Goal: Check status

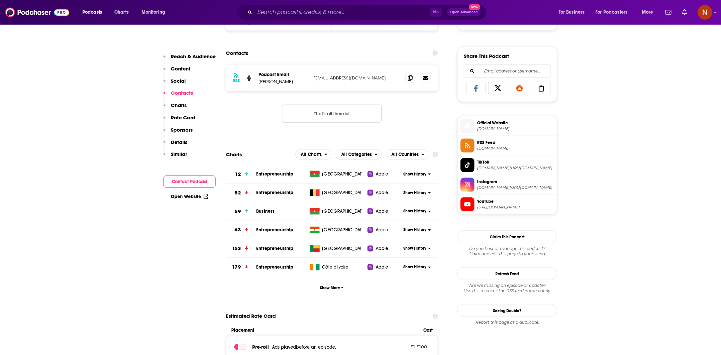
scroll to position [392, 0]
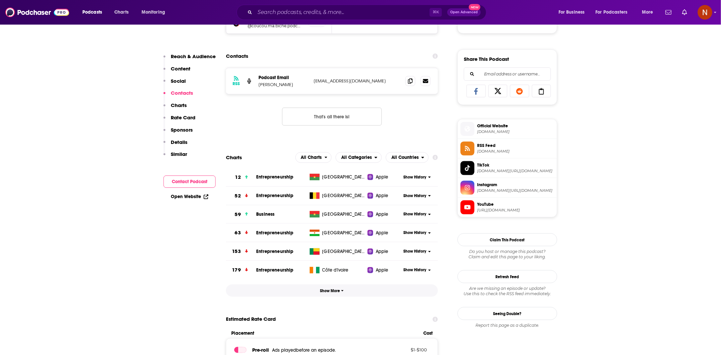
click at [338, 291] on span "Show More" at bounding box center [332, 291] width 24 height 5
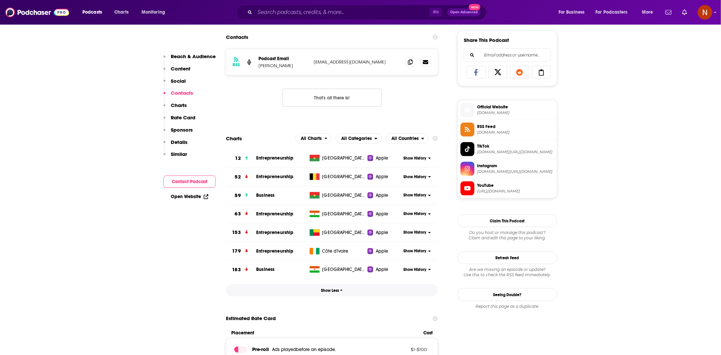
scroll to position [410, 0]
click at [329, 178] on span "[GEOGRAPHIC_DATA]" at bounding box center [343, 177] width 43 height 7
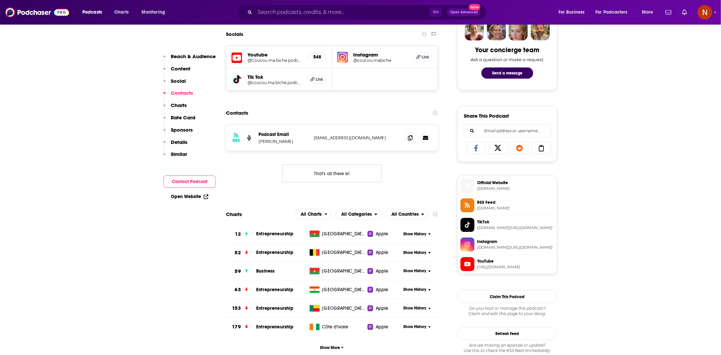
scroll to position [337, 0]
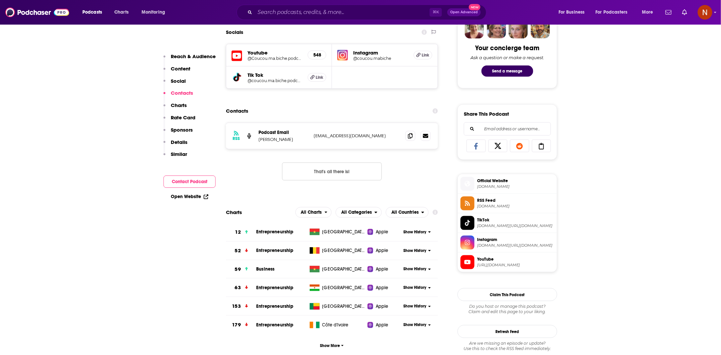
click at [277, 250] on span "Entrepreneurship" at bounding box center [274, 251] width 37 height 6
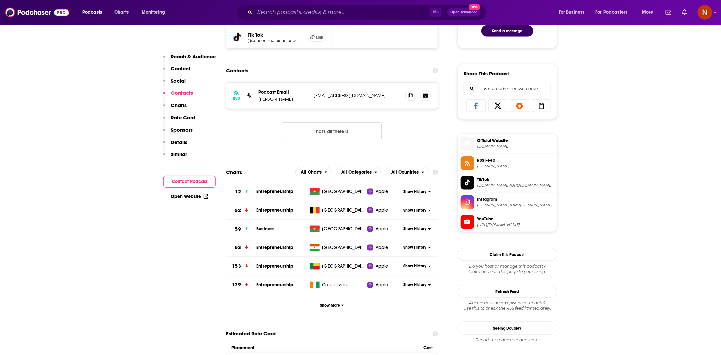
scroll to position [391, 0]
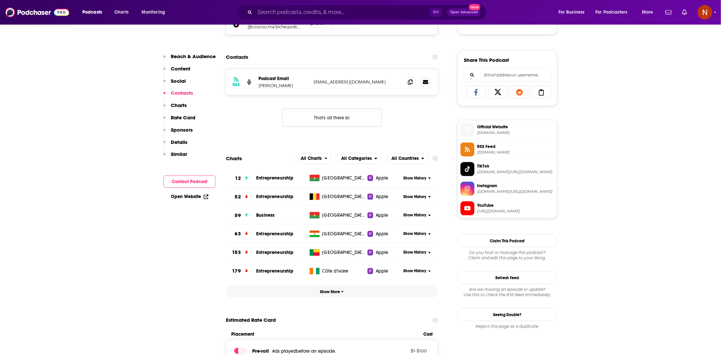
click at [336, 290] on span "Show More" at bounding box center [332, 292] width 24 height 5
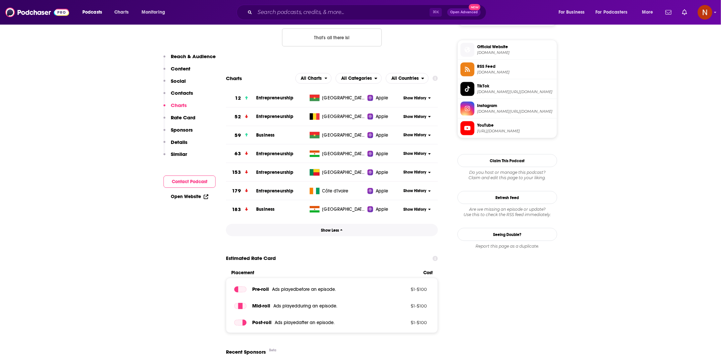
scroll to position [471, 0]
click at [419, 115] on span "Show History" at bounding box center [415, 117] width 23 height 6
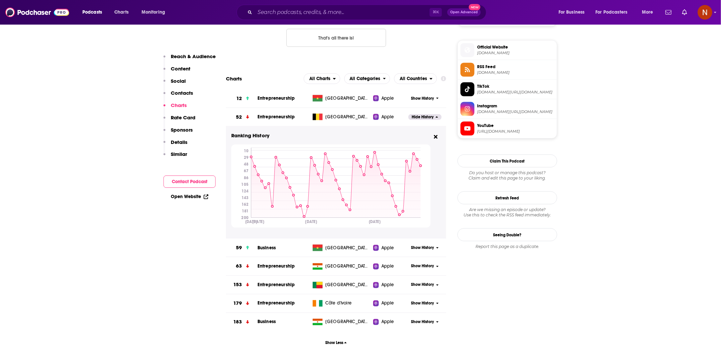
click at [271, 117] on span "Entrepreneurship" at bounding box center [276, 117] width 37 height 6
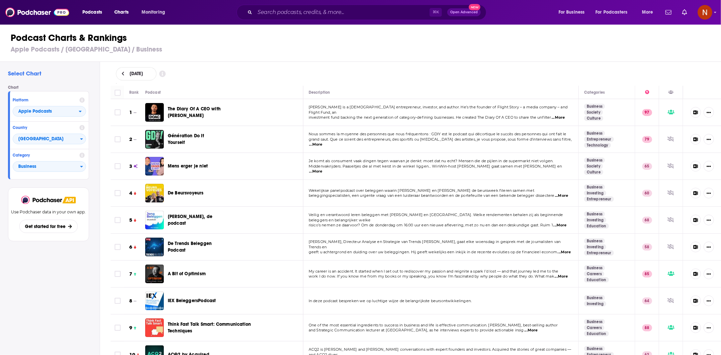
click at [143, 73] on span "[DATE]" at bounding box center [136, 73] width 13 height 5
select select "7"
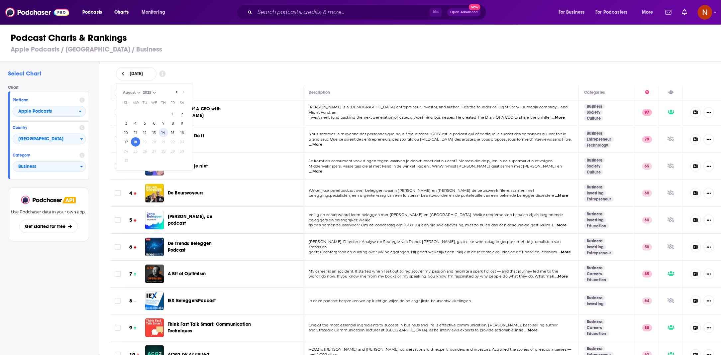
click at [164, 134] on button "14" at bounding box center [163, 132] width 9 height 9
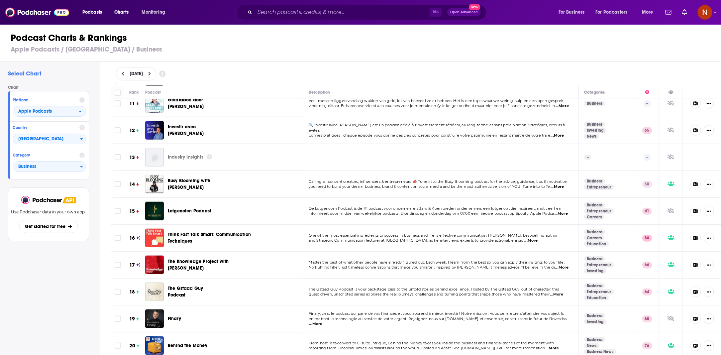
scroll to position [100, 0]
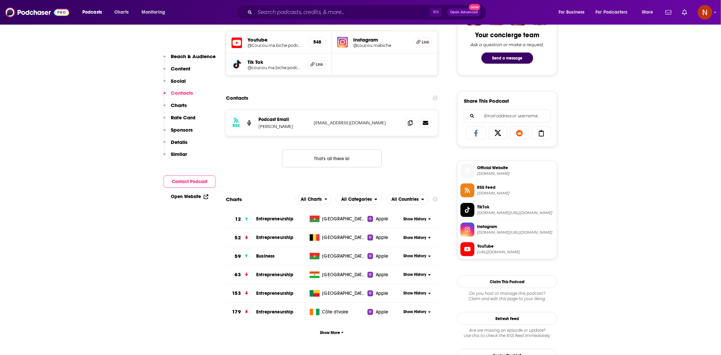
scroll to position [366, 0]
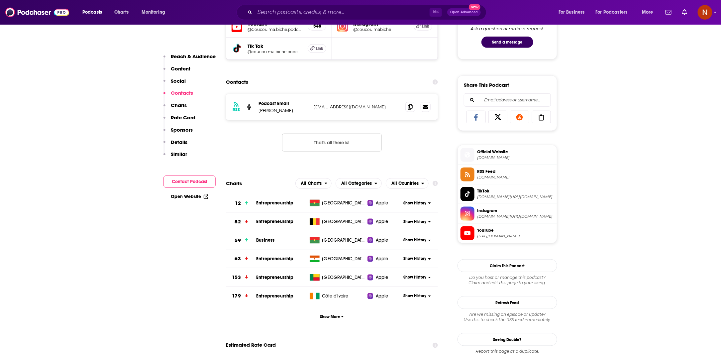
click at [417, 219] on span "Show History" at bounding box center [415, 222] width 23 height 6
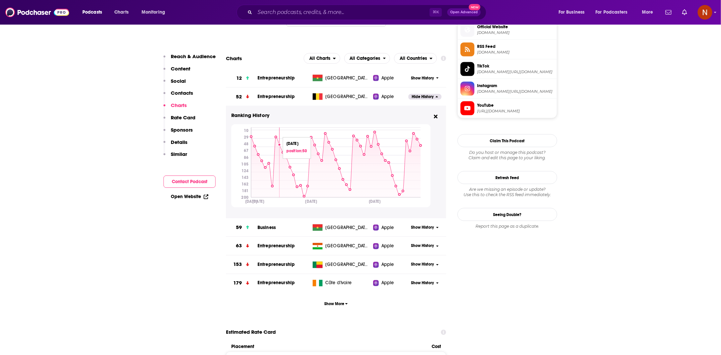
scroll to position [491, 0]
click at [265, 96] on span "Entrepreneurship" at bounding box center [276, 97] width 37 height 6
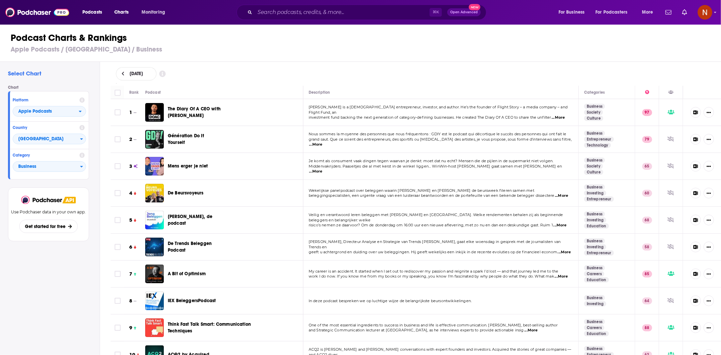
click at [143, 72] on span "[DATE]" at bounding box center [136, 73] width 13 height 5
select select "7"
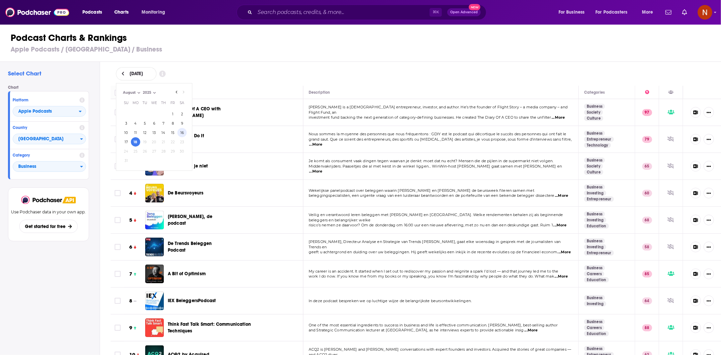
click at [182, 132] on button "16" at bounding box center [182, 132] width 9 height 9
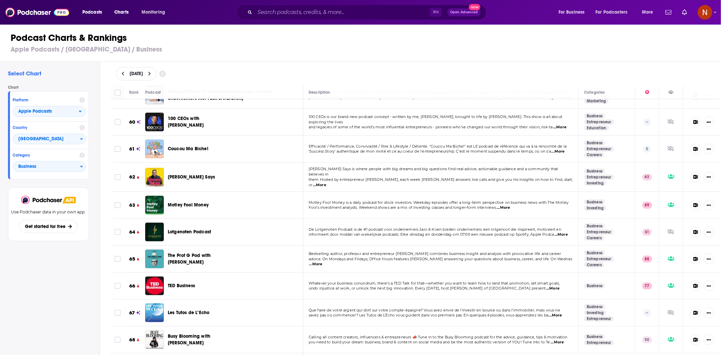
scroll to position [1584, 0]
